Goal: Task Accomplishment & Management: Use online tool/utility

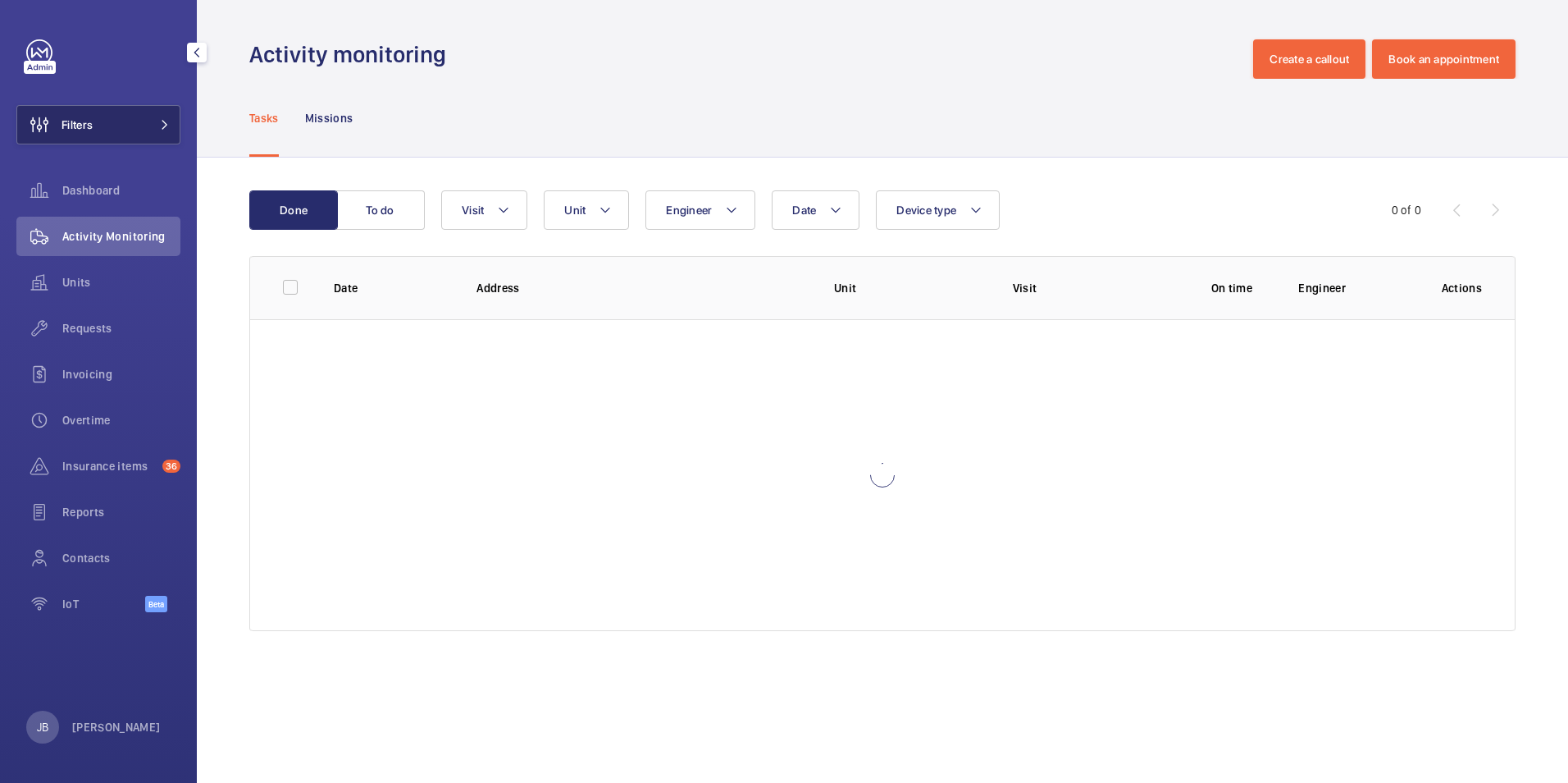
click at [124, 111] on button "Filters" at bounding box center [99, 124] width 164 height 39
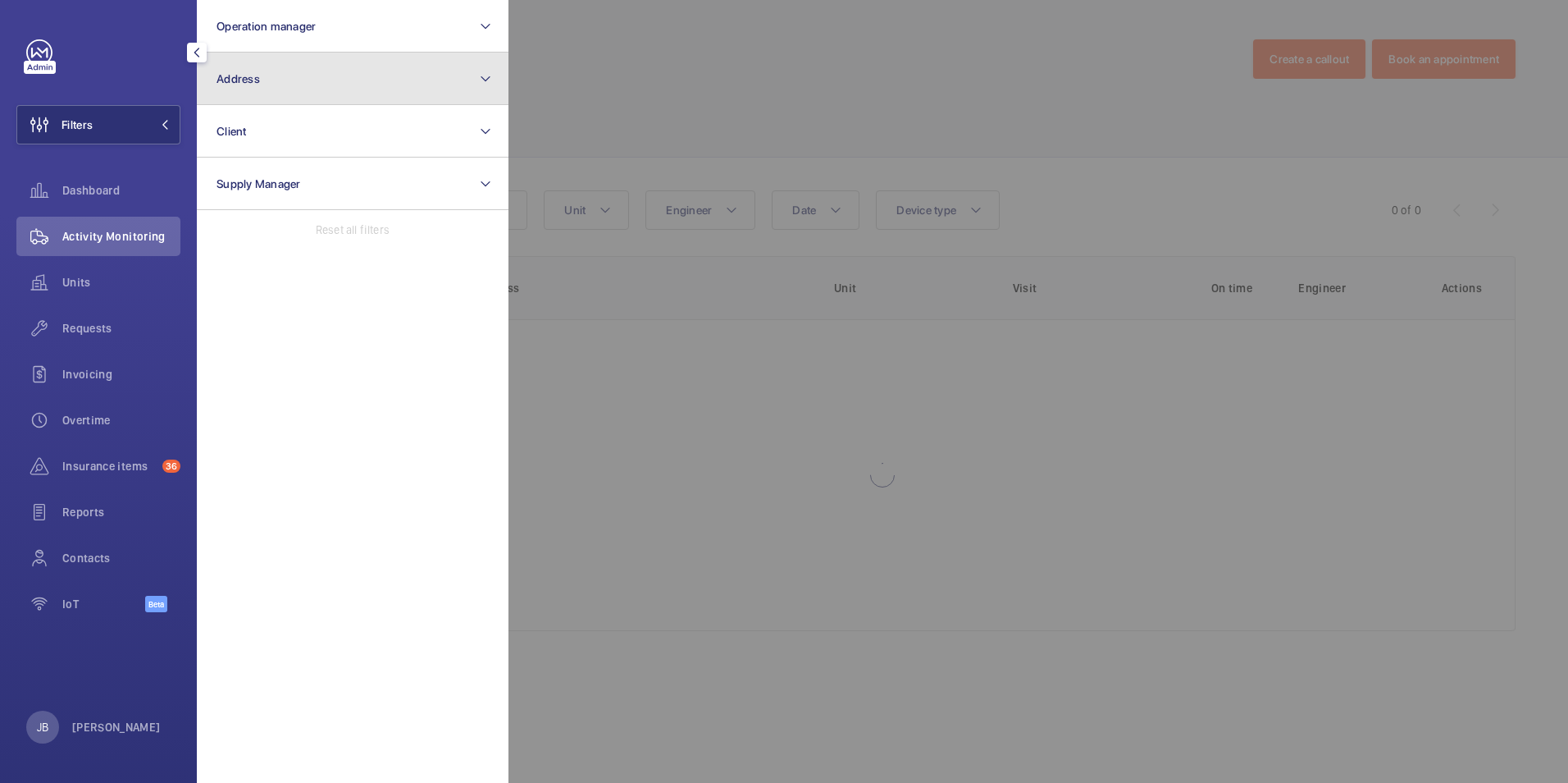
click at [294, 97] on button "Address" at bounding box center [352, 79] width 312 height 53
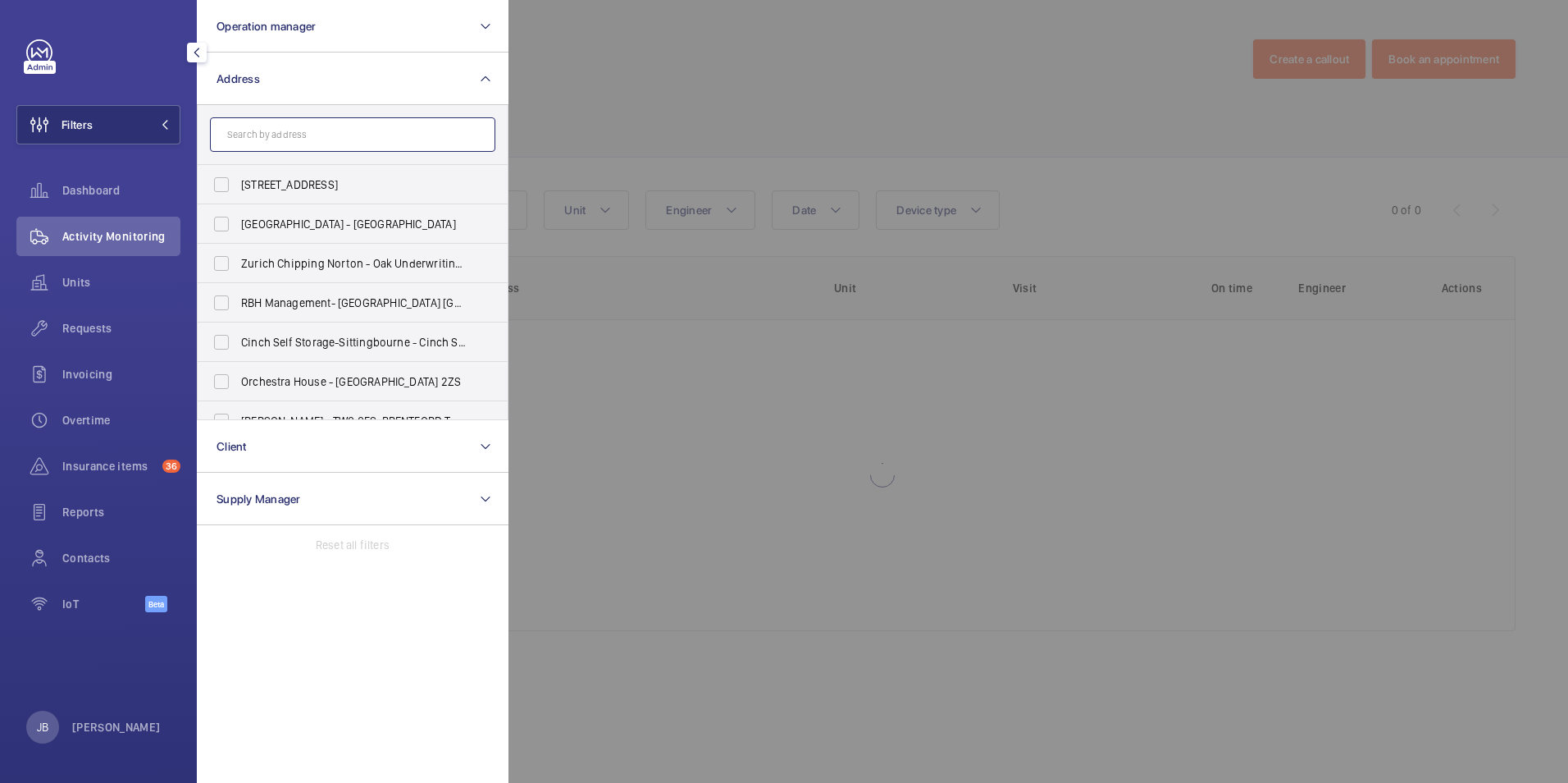
click at [362, 138] on input "text" at bounding box center [353, 134] width 286 height 34
paste input "[GEOGRAPHIC_DATA]"
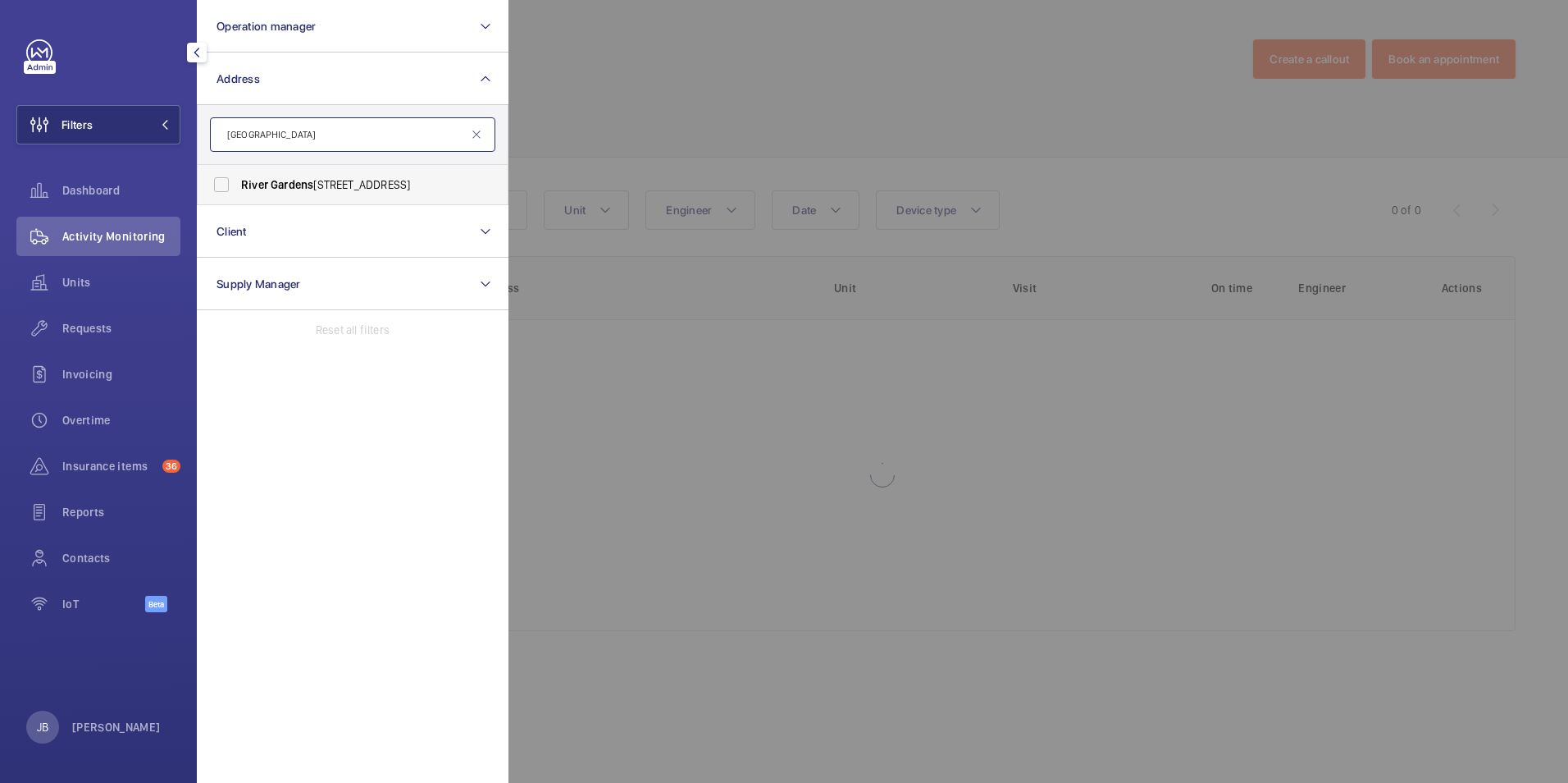
type input "[GEOGRAPHIC_DATA]"
click at [386, 187] on span "[STREET_ADDRESS]" at bounding box center [353, 184] width 226 height 17
click at [238, 187] on input "[STREET_ADDRESS]" at bounding box center [222, 185] width 33 height 33
checkbox input "true"
click at [675, 113] on div at bounding box center [1292, 392] width 1568 height 783
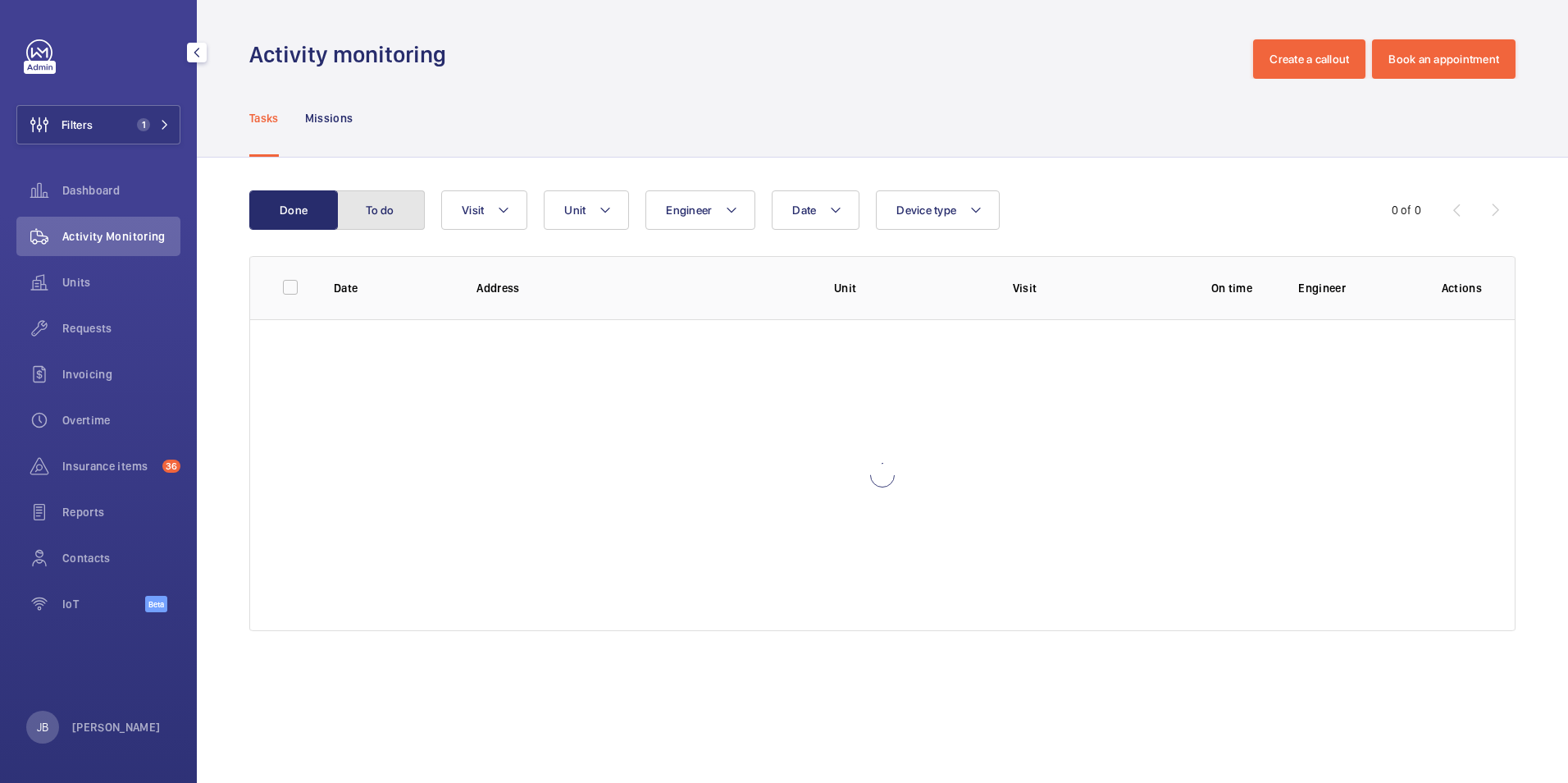
click at [409, 215] on button "To do" at bounding box center [381, 209] width 89 height 39
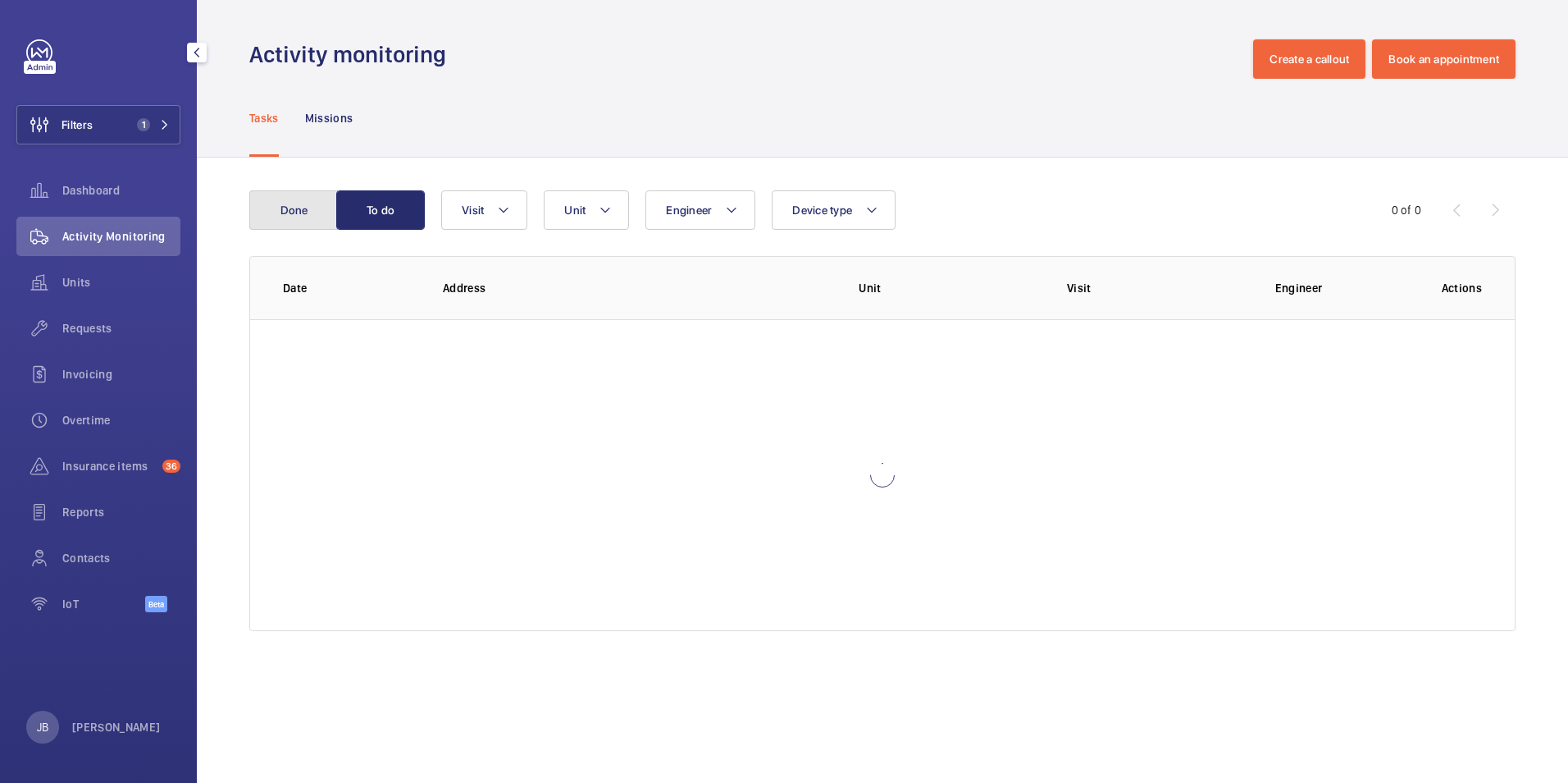
click at [292, 221] on button "Done" at bounding box center [293, 209] width 89 height 39
